Goal: Navigation & Orientation: Find specific page/section

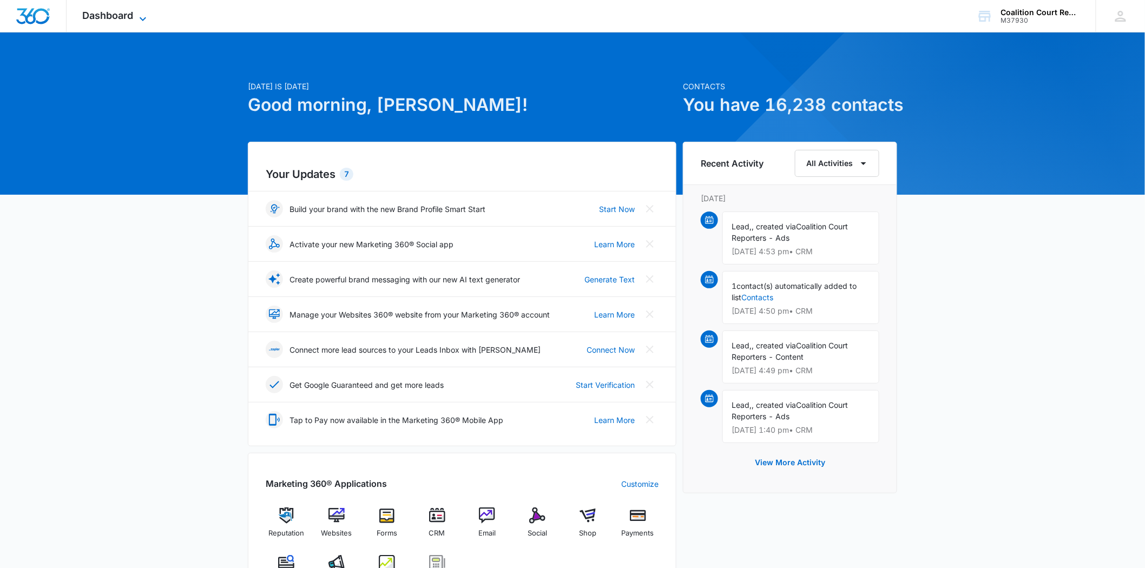
click at [128, 11] on span "Dashboard" at bounding box center [108, 15] width 51 height 11
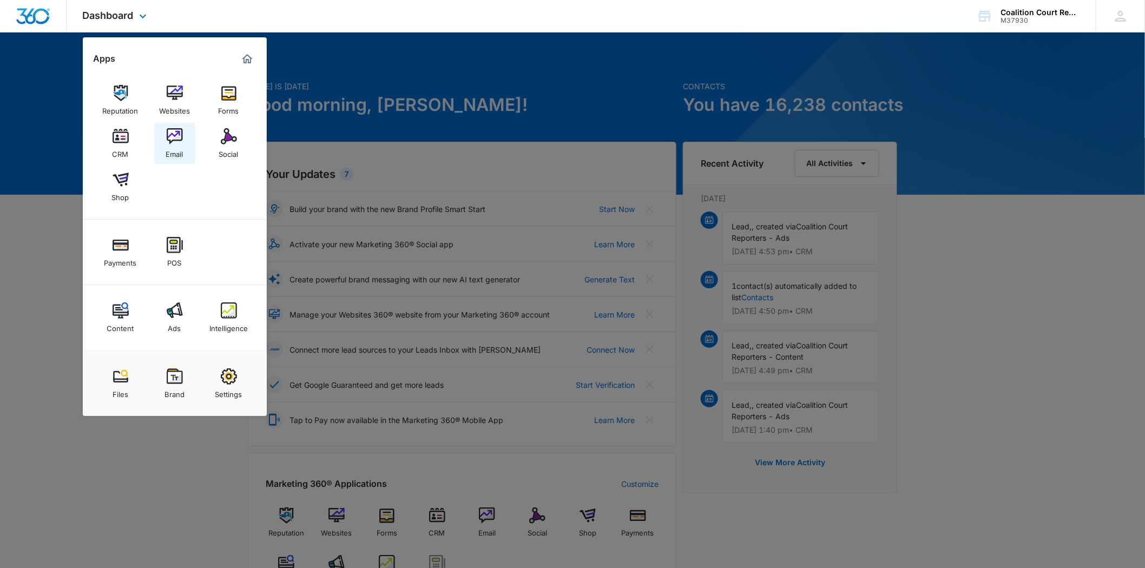
click at [168, 130] on img at bounding box center [175, 136] width 16 height 16
